Goal: Transaction & Acquisition: Purchase product/service

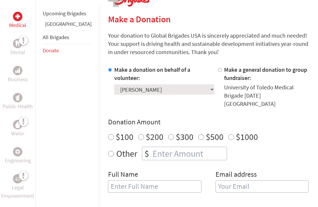
scroll to position [136, 0]
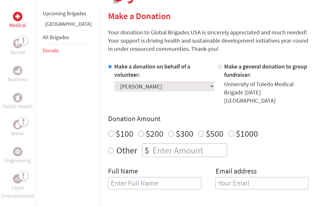
click at [108, 148] on input "Other" at bounding box center [111, 151] width 6 height 6
radio input "true"
click at [159, 147] on input "number" at bounding box center [188, 150] width 75 height 13
type input "1"
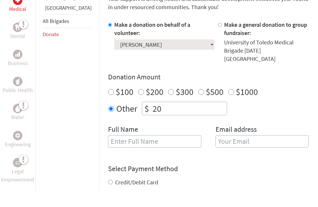
scroll to position [165, 0]
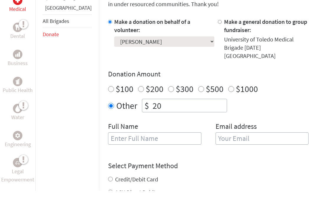
type input "20"
click at [153, 149] on input "text" at bounding box center [154, 155] width 93 height 12
type input "[PERSON_NAME]"
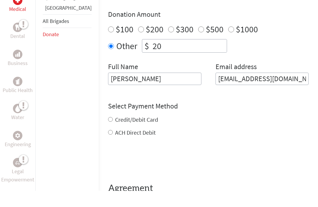
scroll to position [225, 0]
type input "[EMAIL_ADDRESS][DOMAIN_NAME]"
click at [129, 132] on div "Credit/Debit Card ACH Direct Debit" at bounding box center [208, 142] width 201 height 21
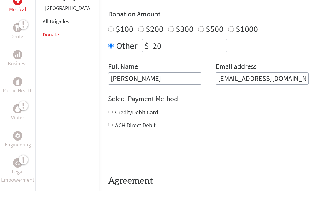
scroll to position [241, 0]
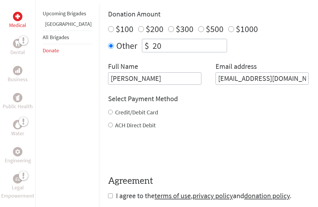
click at [108, 110] on input "Credit/Debit Card" at bounding box center [110, 112] width 5 height 5
radio input "true"
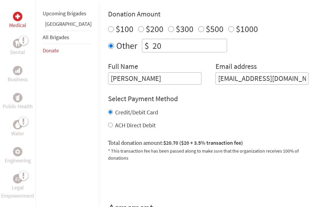
click at [162, 39] on input "20" at bounding box center [188, 45] width 75 height 13
type input "2"
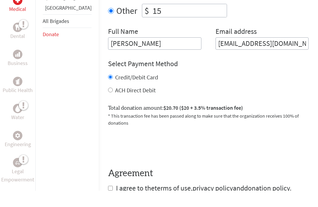
scroll to position [260, 0]
type input "15"
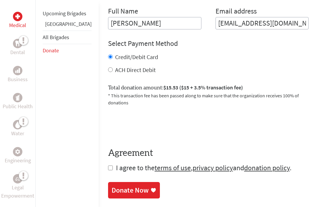
scroll to position [297, 0]
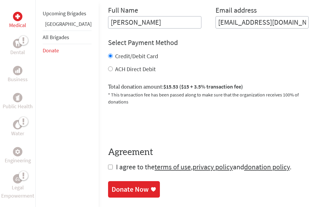
click at [108, 165] on input "checkbox" at bounding box center [110, 167] width 5 height 5
checkbox input "true"
click at [122, 185] on div "Donate Now" at bounding box center [130, 189] width 37 height 9
